Goal: Task Accomplishment & Management: Use online tool/utility

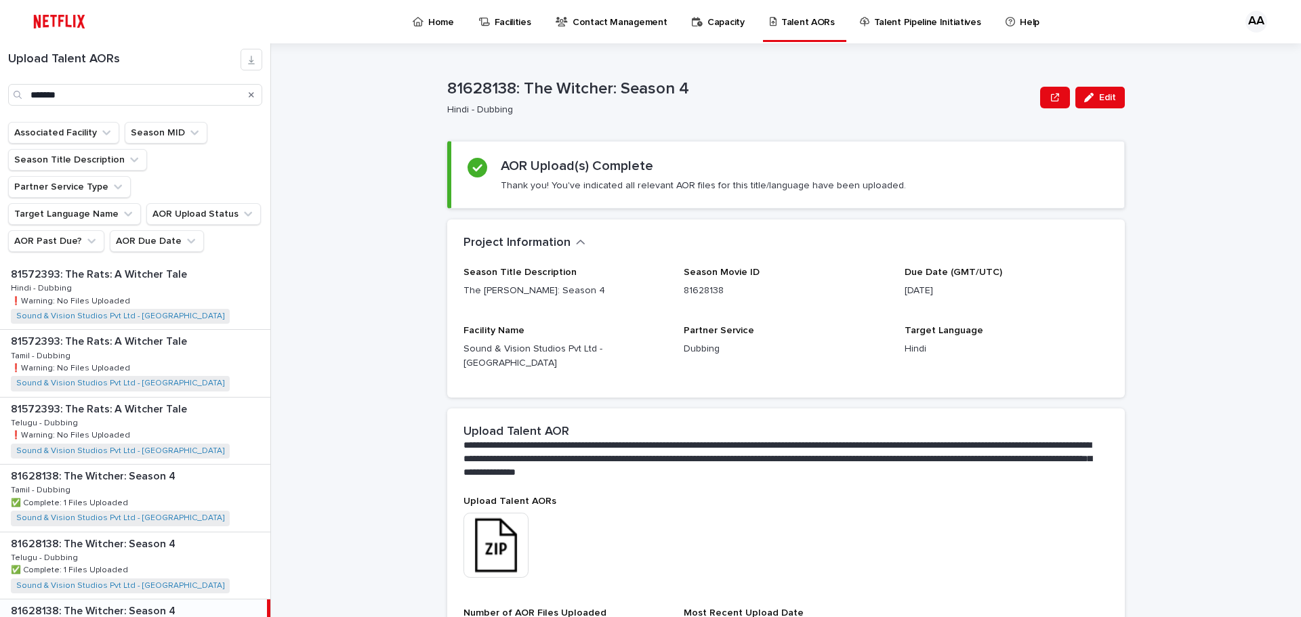
click at [12, 93] on div "*******" at bounding box center [135, 95] width 254 height 22
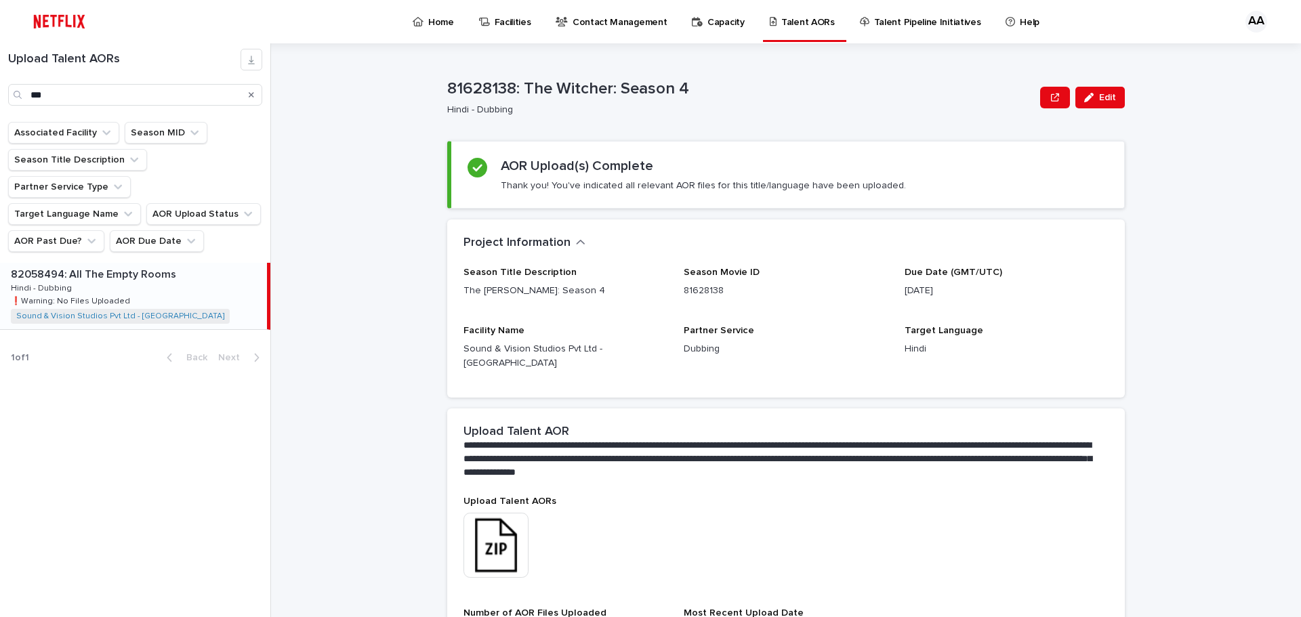
type input "***"
click at [100, 266] on p "82058494: All The Empty Rooms" at bounding box center [95, 274] width 168 height 16
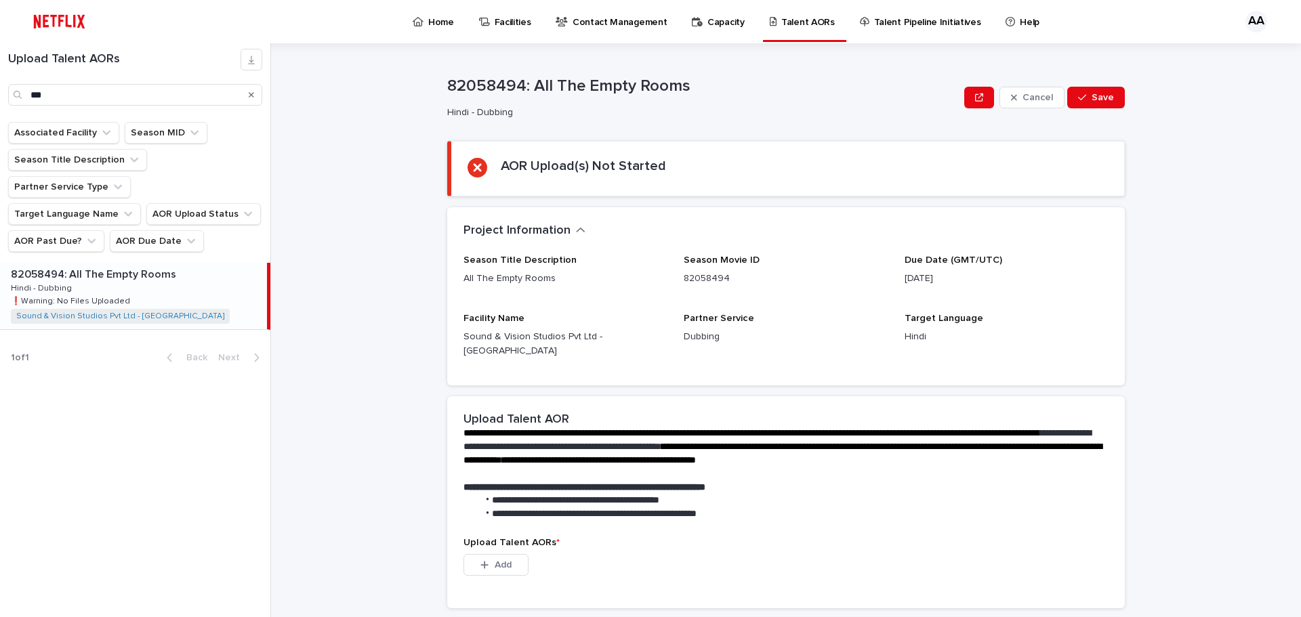
scroll to position [135, 0]
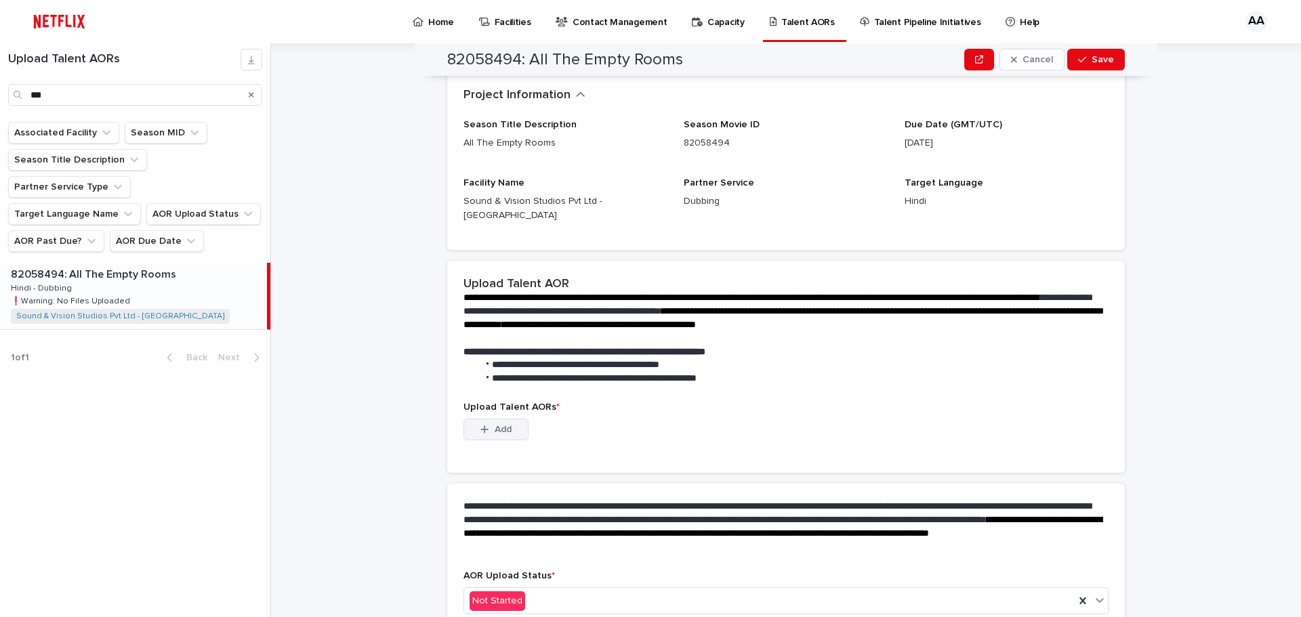
click at [494, 425] on span "Add" at bounding box center [502, 429] width 17 height 9
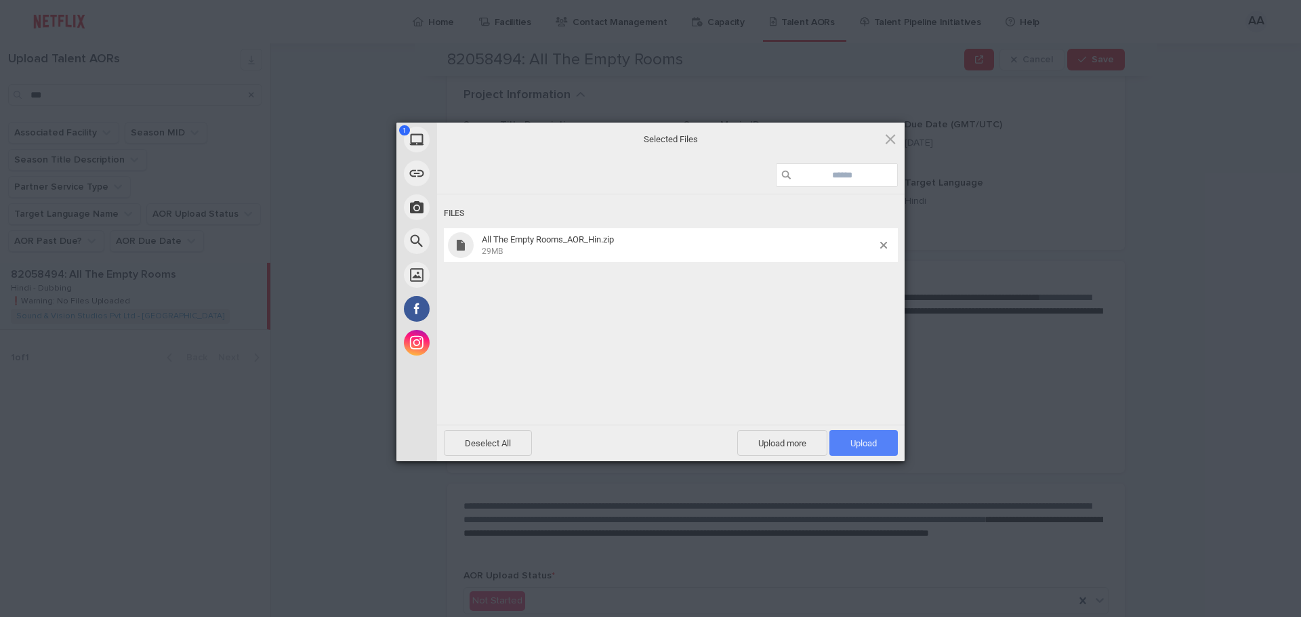
click at [867, 446] on span "Upload 1" at bounding box center [863, 443] width 26 height 10
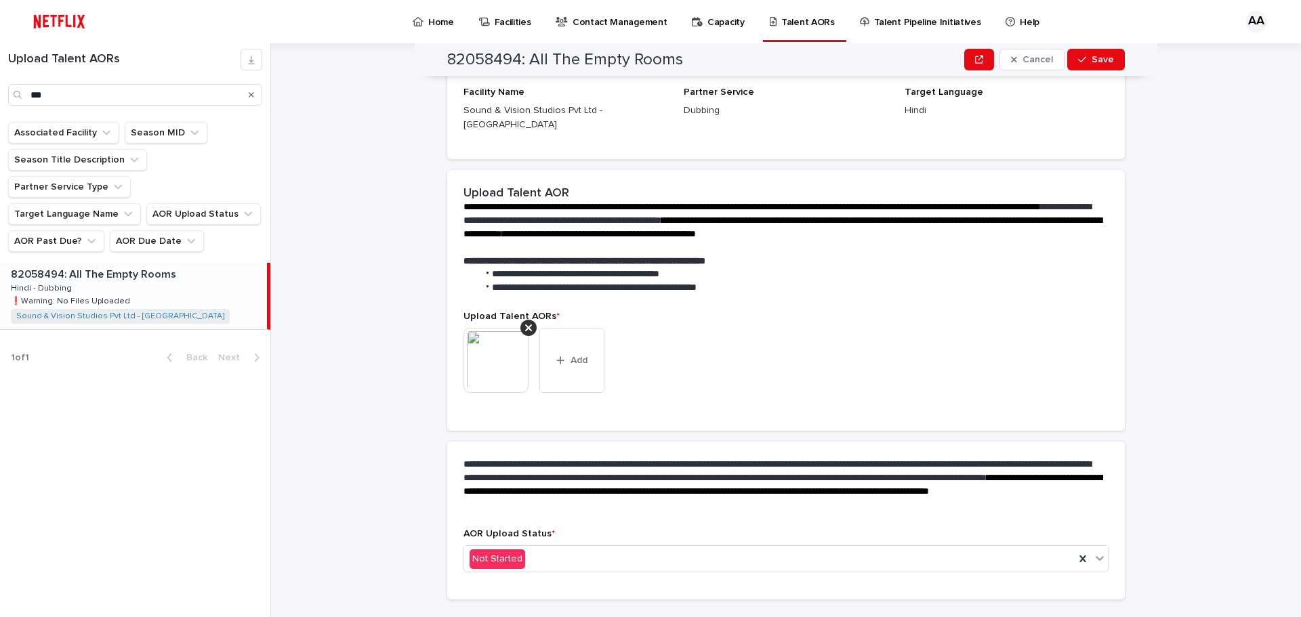
scroll to position [127, 0]
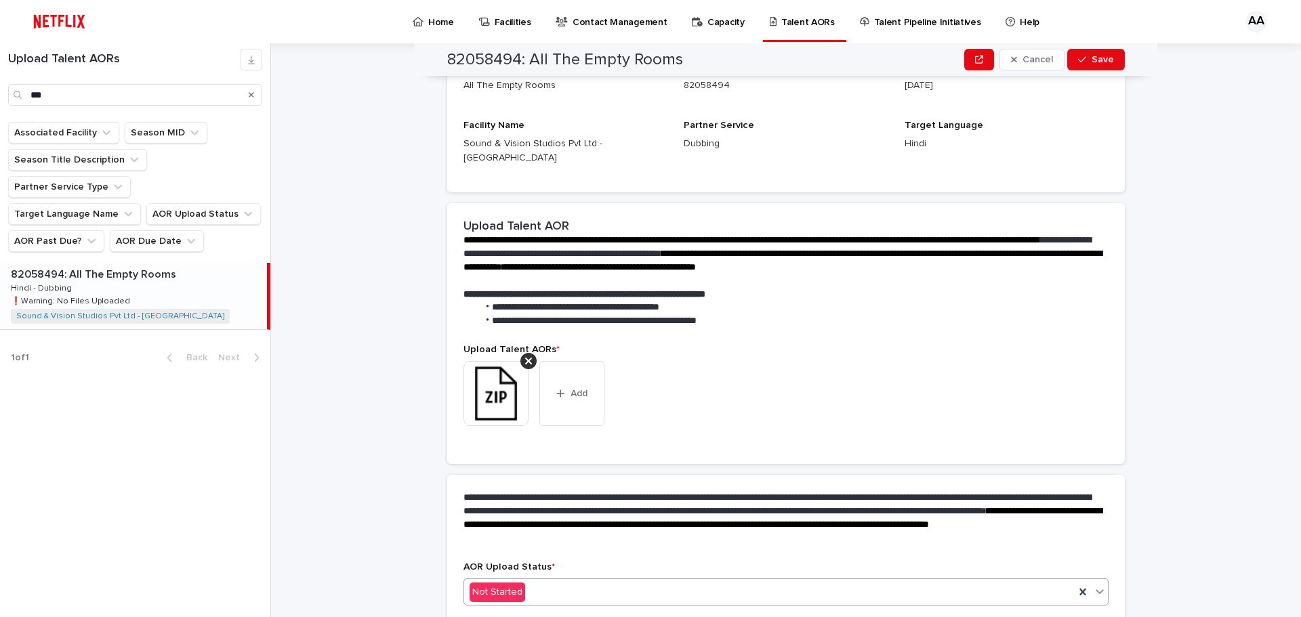
click at [552, 581] on div "Not Started" at bounding box center [769, 592] width 610 height 22
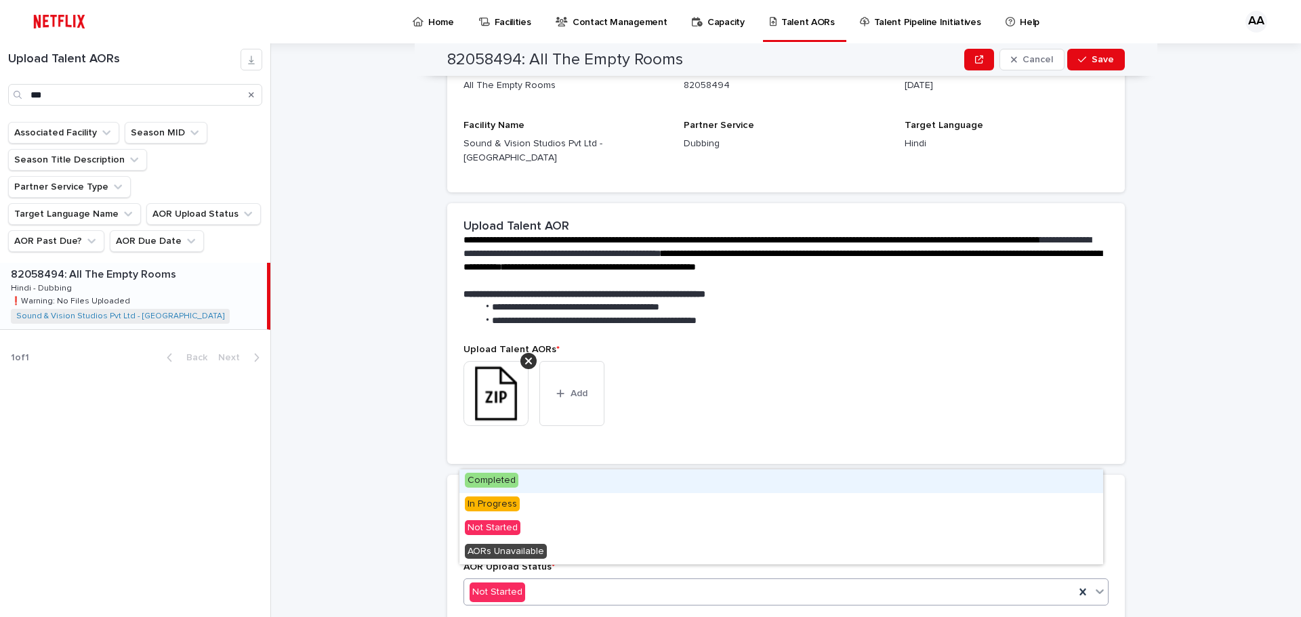
click at [505, 481] on span "Completed" at bounding box center [492, 480] width 54 height 15
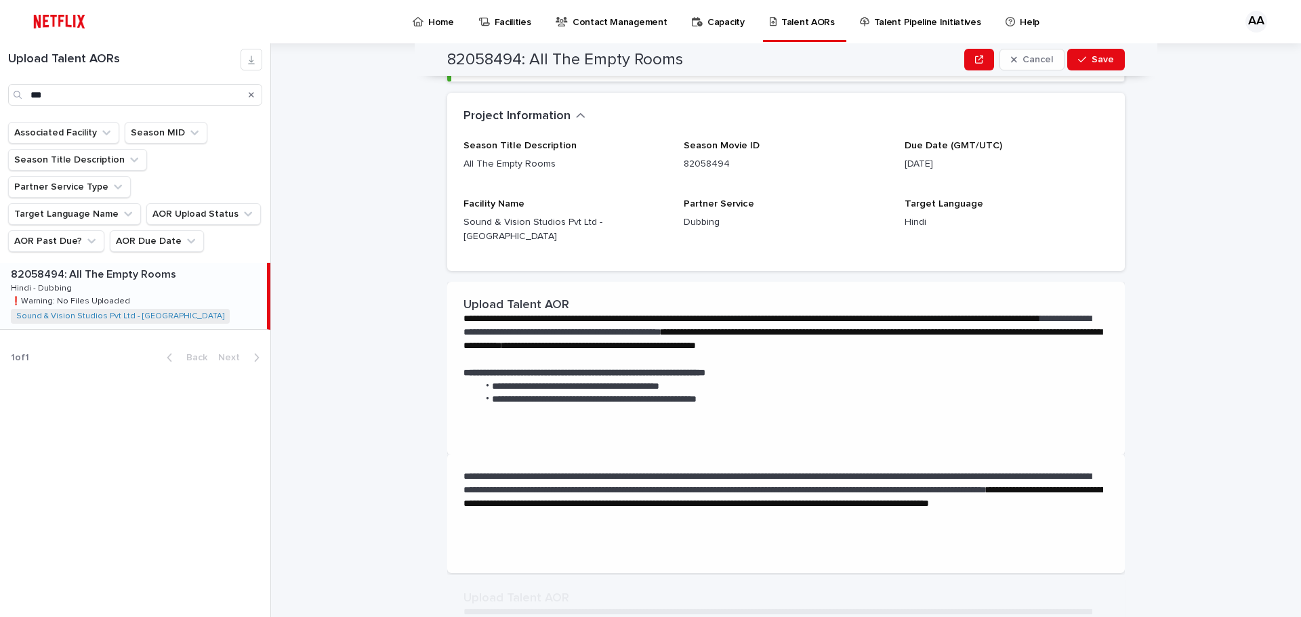
scroll to position [0, 0]
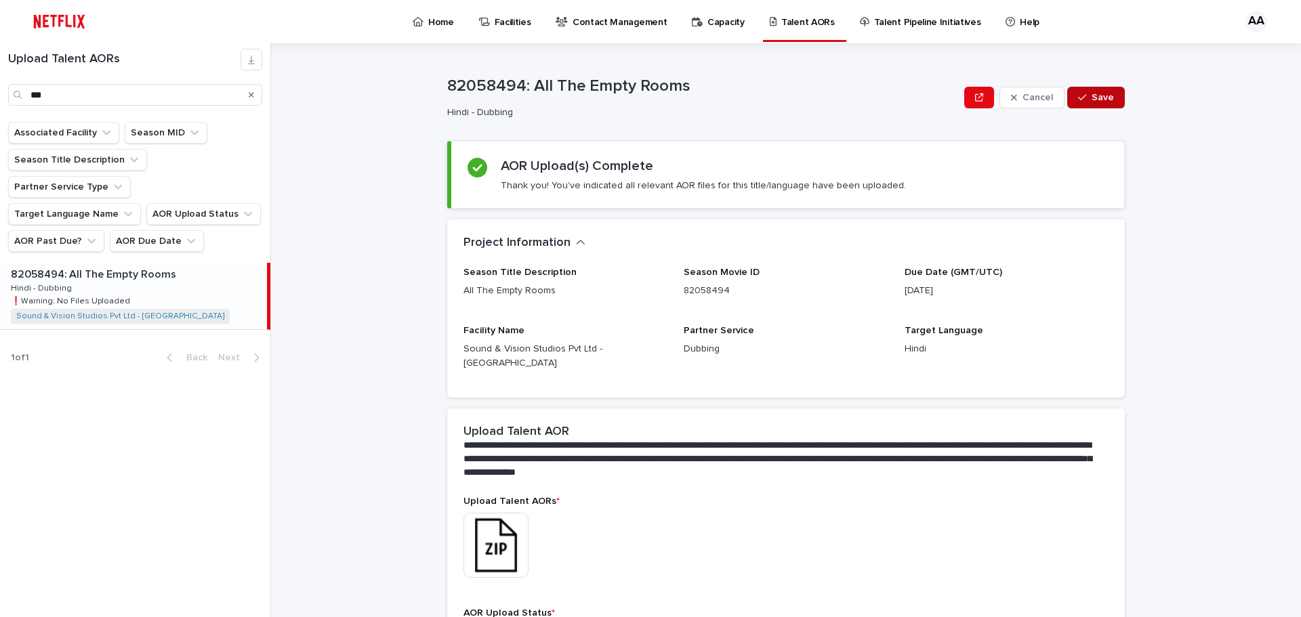
click at [1104, 97] on span "Save" at bounding box center [1102, 97] width 22 height 9
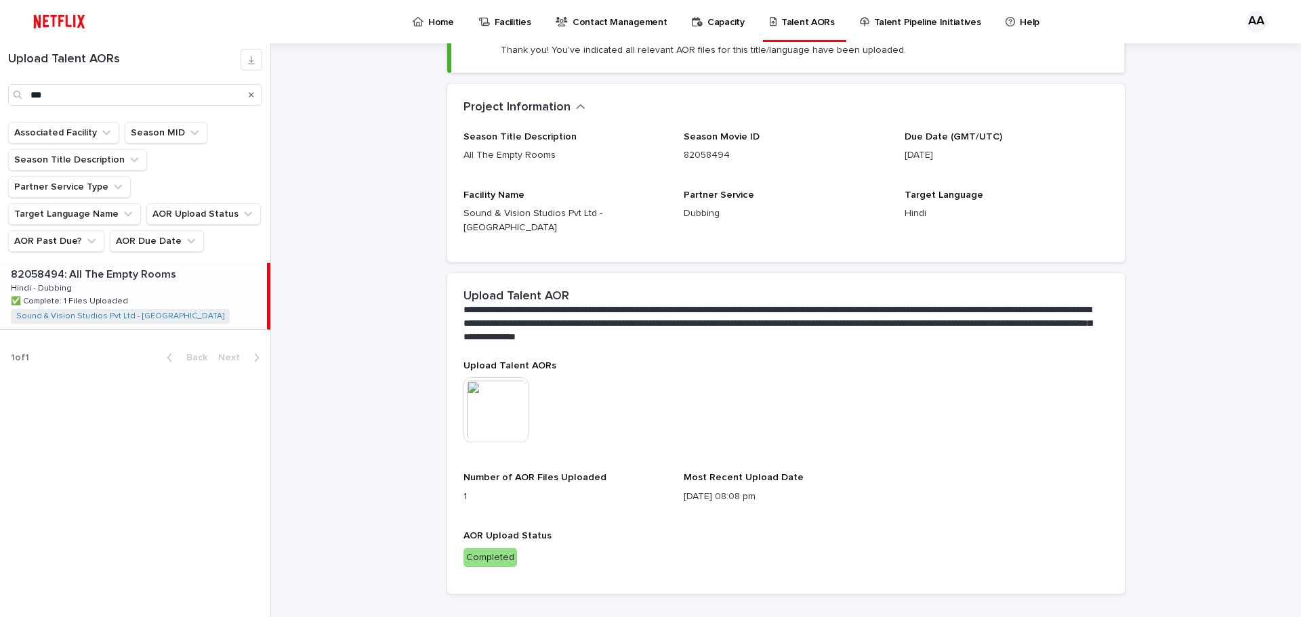
scroll to position [148, 0]
